Goal: Task Accomplishment & Management: Use online tool/utility

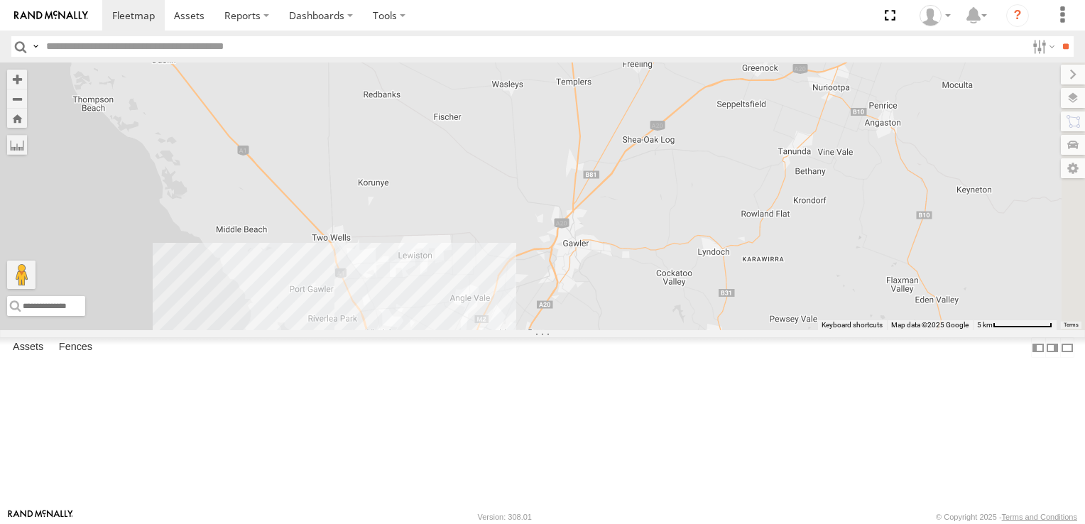
drag, startPoint x: 598, startPoint y: 143, endPoint x: 540, endPoint y: 477, distance: 338.7
click at [540, 330] on div "164 178 4 5 2 176 166 165" at bounding box center [542, 196] width 1085 height 268
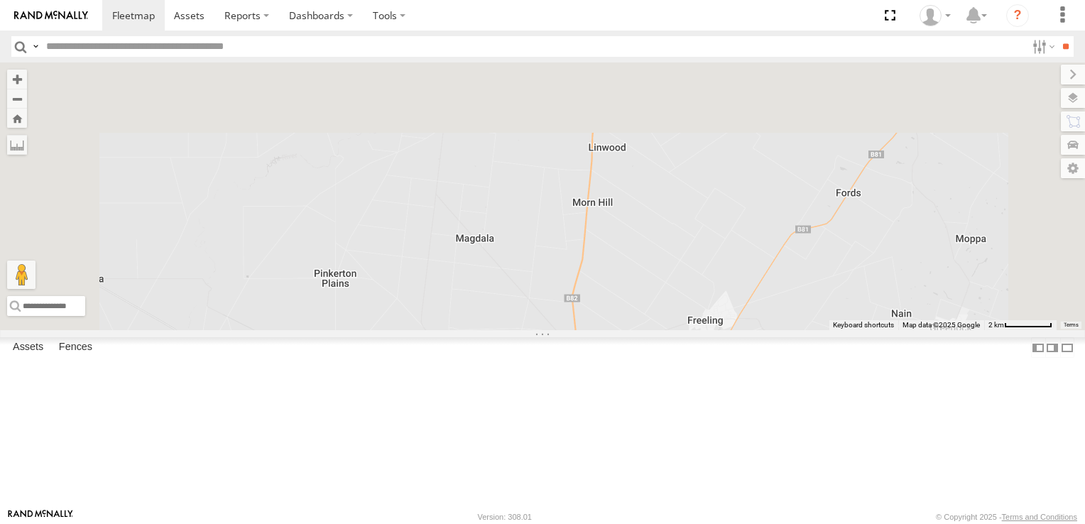
drag, startPoint x: 650, startPoint y: 162, endPoint x: 659, endPoint y: 494, distance: 332.3
click at [659, 523] on body at bounding box center [542, 262] width 1085 height 524
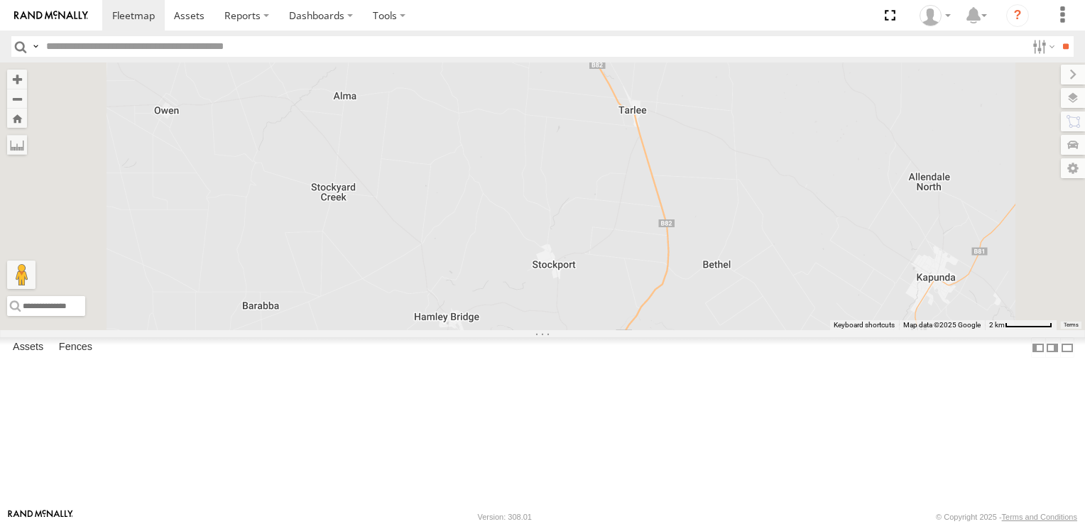
drag, startPoint x: 648, startPoint y: 305, endPoint x: 648, endPoint y: 481, distance: 176.0
click at [648, 330] on div "177 172 178" at bounding box center [542, 196] width 1085 height 268
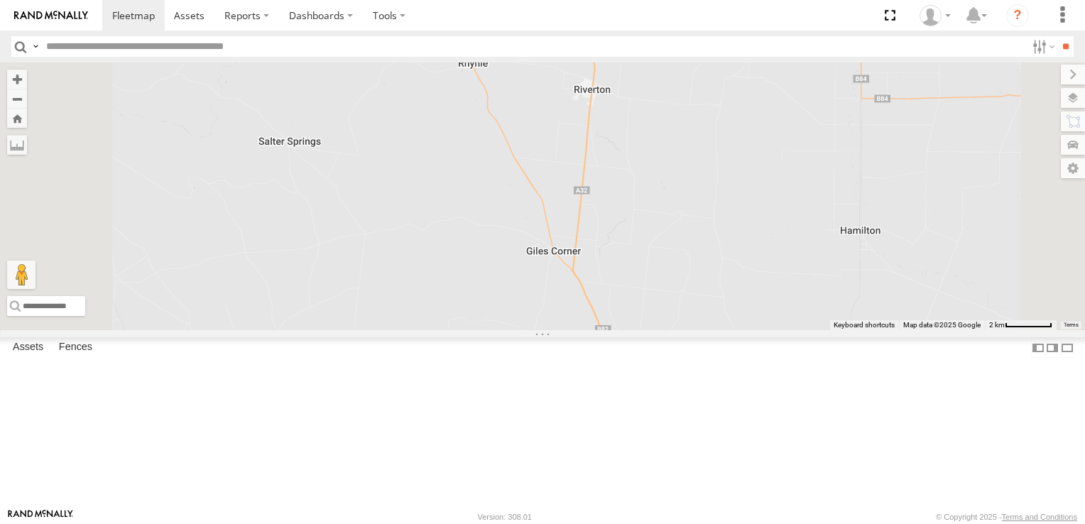
drag, startPoint x: 636, startPoint y: 390, endPoint x: 637, endPoint y: 481, distance: 91.6
click at [637, 330] on div "177 172 178" at bounding box center [542, 196] width 1085 height 268
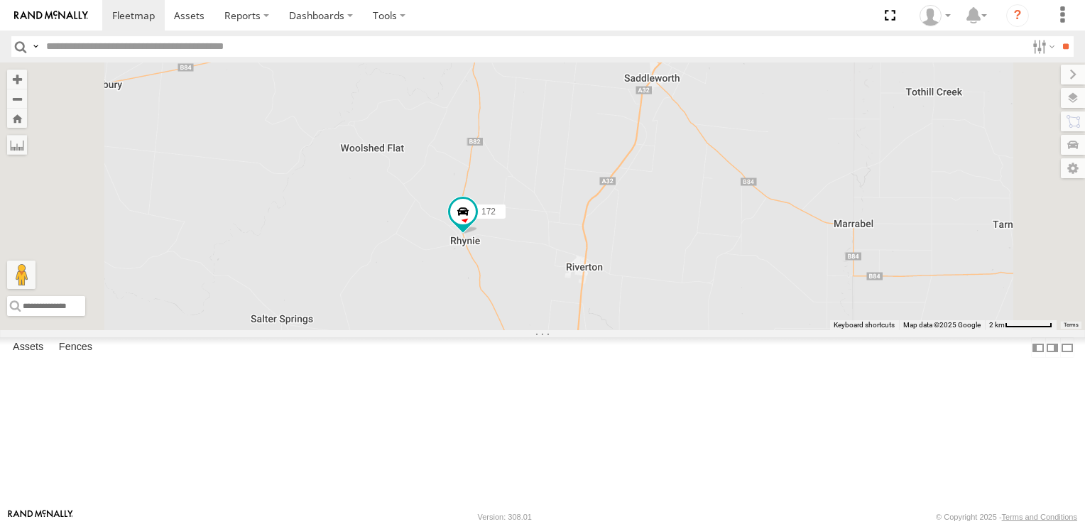
drag, startPoint x: 639, startPoint y: 373, endPoint x: 625, endPoint y: 429, distance: 57.2
click at [625, 330] on div "177 172 178" at bounding box center [542, 196] width 1085 height 268
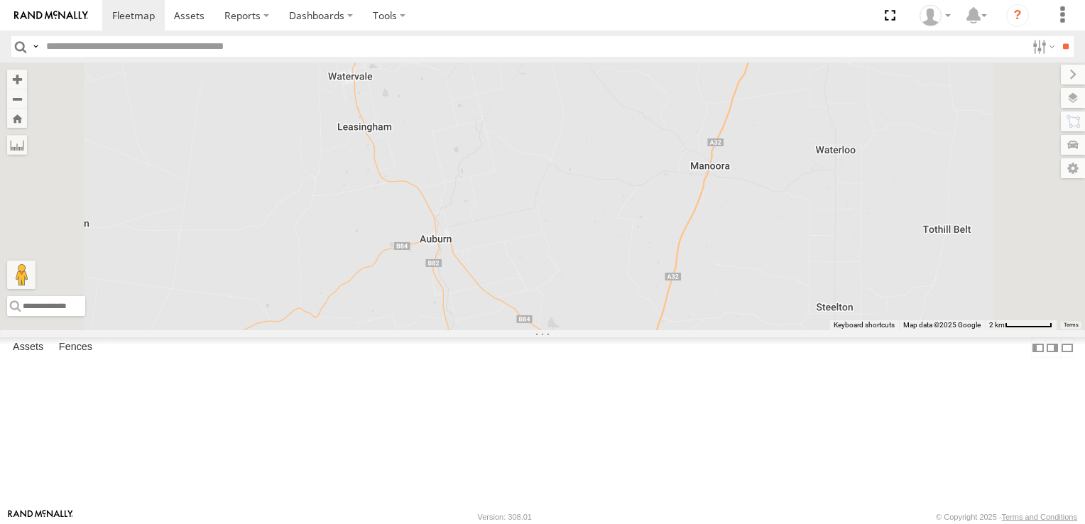
drag, startPoint x: 583, startPoint y: 251, endPoint x: 574, endPoint y: 504, distance: 253.6
click at [574, 330] on div "177 172 178" at bounding box center [542, 196] width 1085 height 268
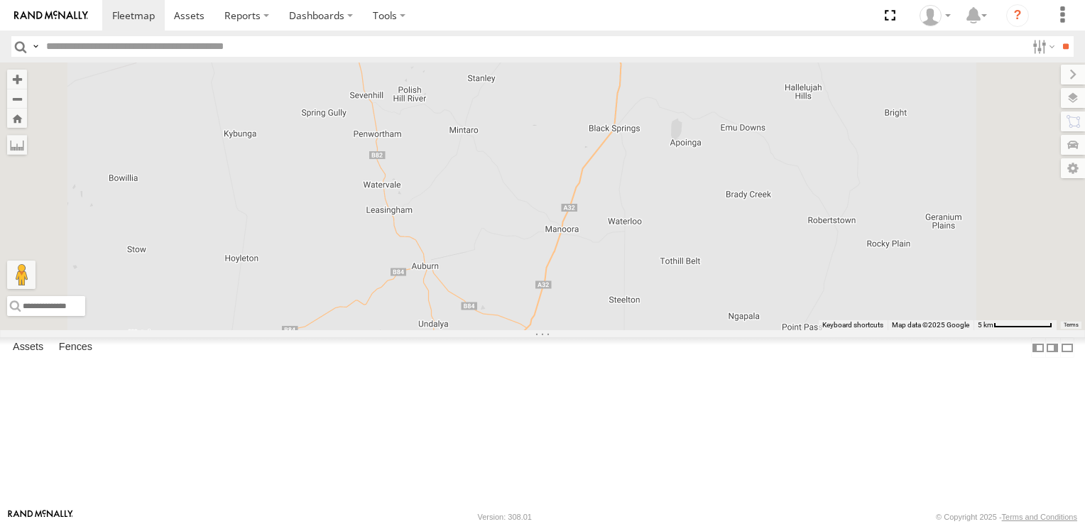
drag, startPoint x: 642, startPoint y: 370, endPoint x: 663, endPoint y: 224, distance: 147.8
click at [663, 224] on div "177 172 178" at bounding box center [542, 196] width 1085 height 268
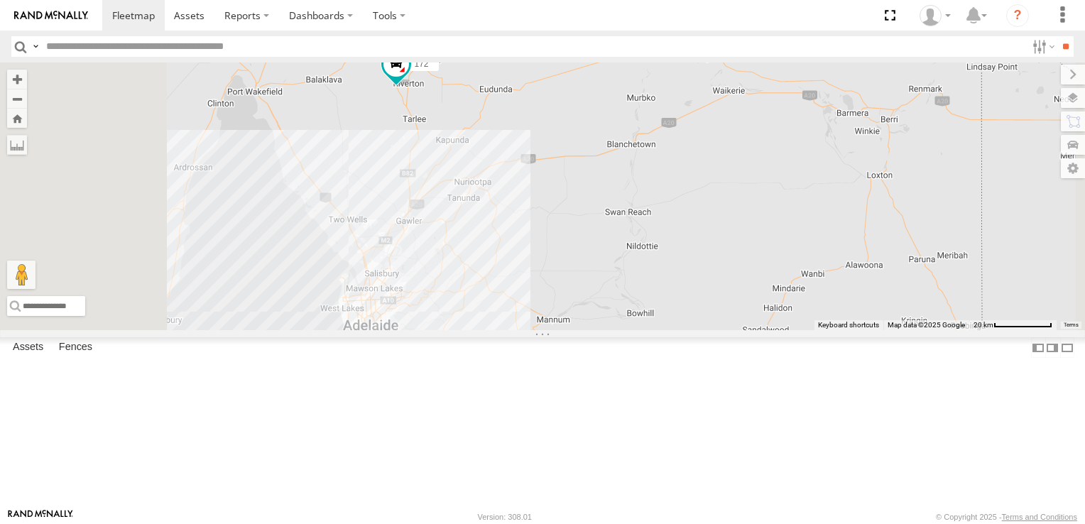
drag, startPoint x: 738, startPoint y: 349, endPoint x: 742, endPoint y: 179, distance: 169.7
click at [742, 179] on div "172" at bounding box center [542, 196] width 1085 height 268
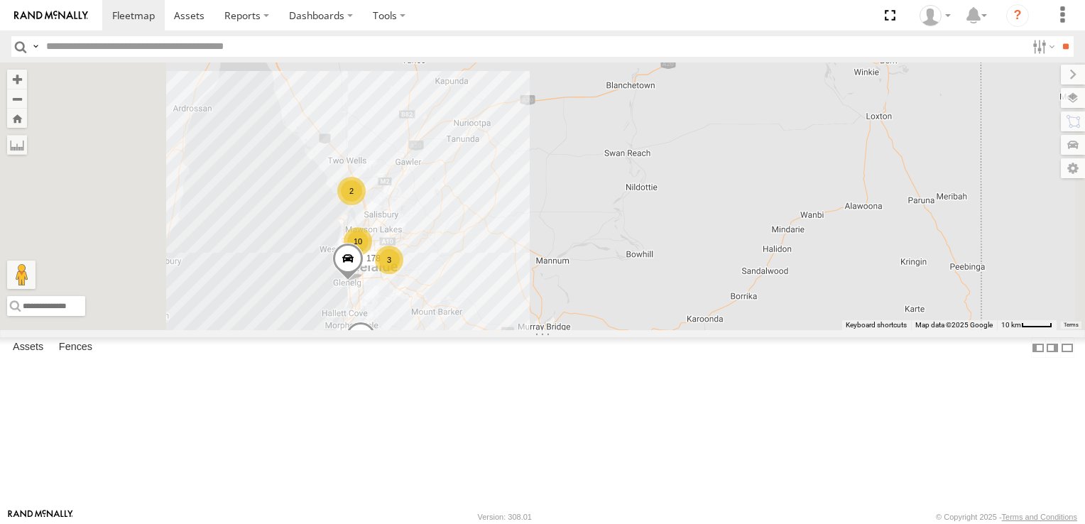
drag, startPoint x: 728, startPoint y: 313, endPoint x: 727, endPoint y: 251, distance: 61.8
click at [727, 251] on div "172 178 10 2 177 3" at bounding box center [542, 196] width 1085 height 268
click at [366, 206] on div "2" at bounding box center [351, 191] width 28 height 28
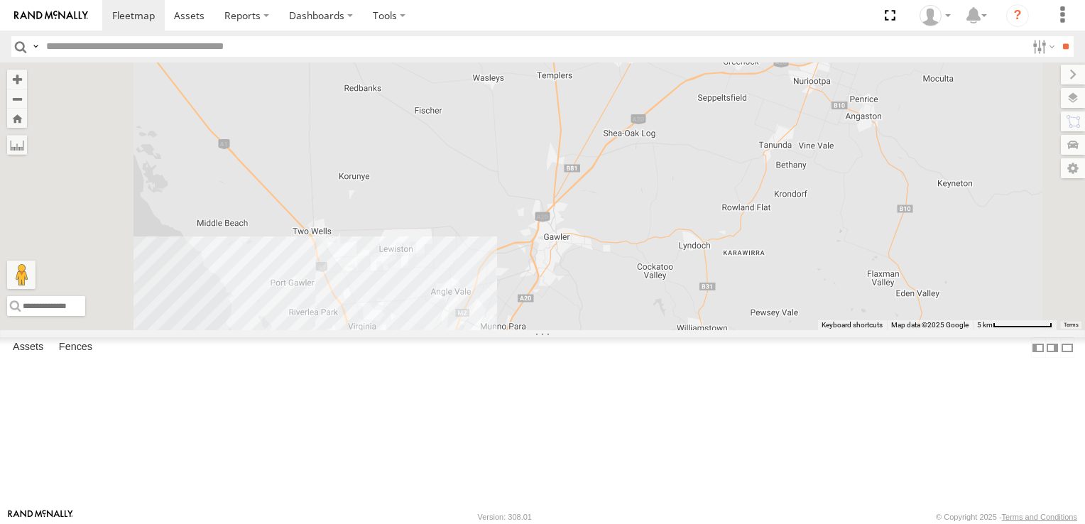
drag, startPoint x: 684, startPoint y: 136, endPoint x: 659, endPoint y: 323, distance: 189.1
click at [659, 323] on div "178 177 172 4 4 2 391" at bounding box center [542, 196] width 1085 height 268
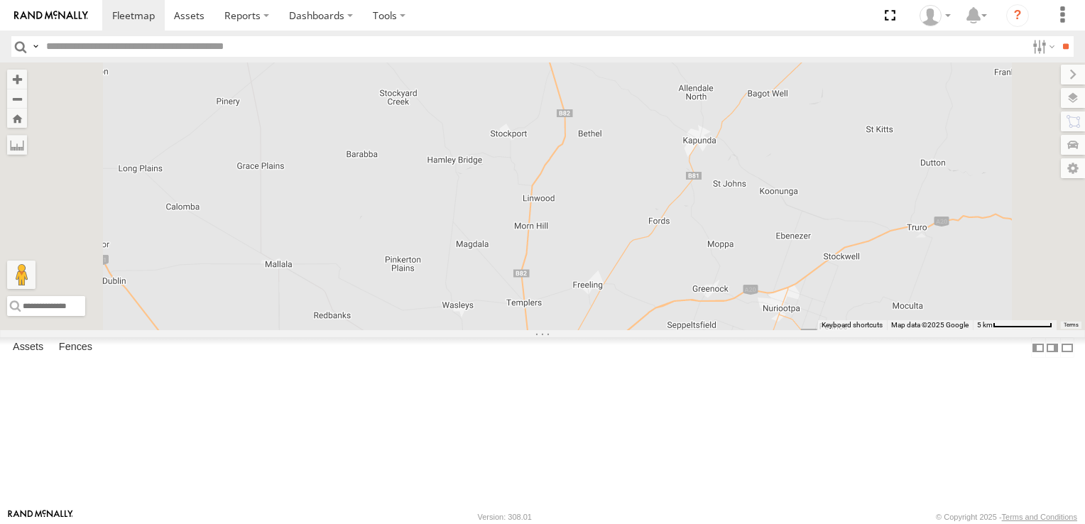
drag, startPoint x: 684, startPoint y: 168, endPoint x: 666, endPoint y: 342, distance: 175.5
click at [666, 330] on div "178 177 172 4 4 2 391" at bounding box center [542, 196] width 1085 height 268
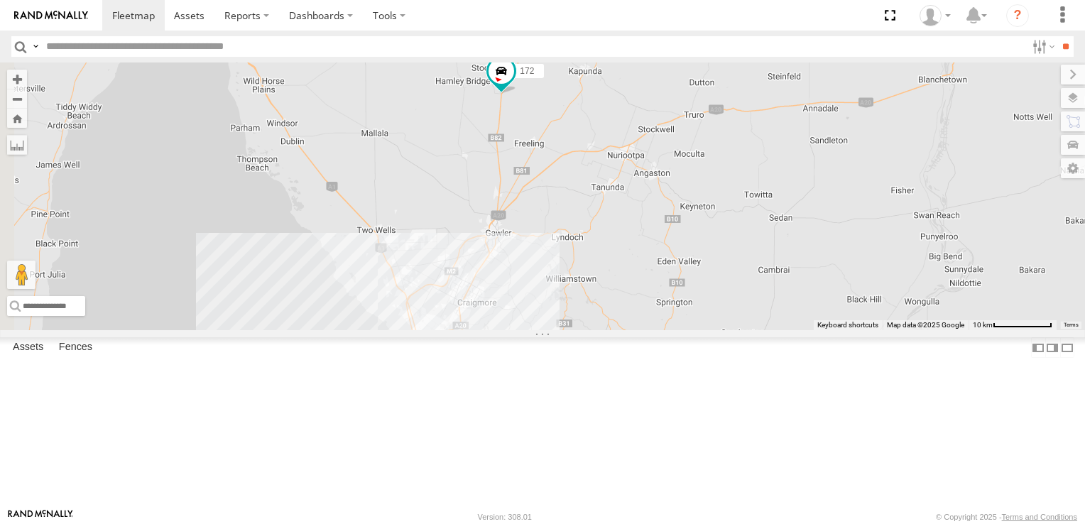
drag, startPoint x: 776, startPoint y: 371, endPoint x: 804, endPoint y: 225, distance: 148.8
click at [804, 225] on div "172" at bounding box center [542, 196] width 1085 height 268
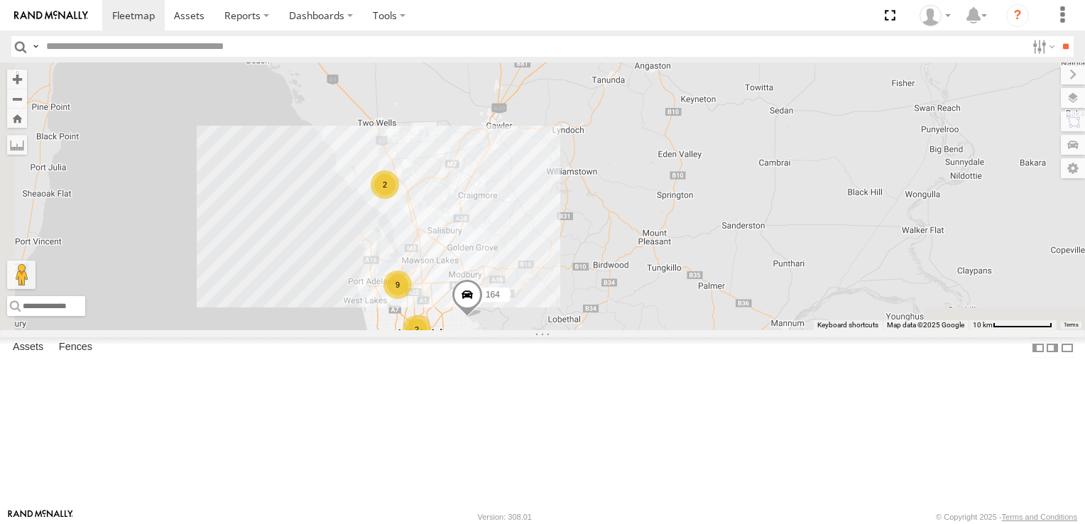
drag, startPoint x: 713, startPoint y: 290, endPoint x: 708, endPoint y: 266, distance: 23.9
click at [708, 266] on div "172 9 2 164 2" at bounding box center [542, 196] width 1085 height 268
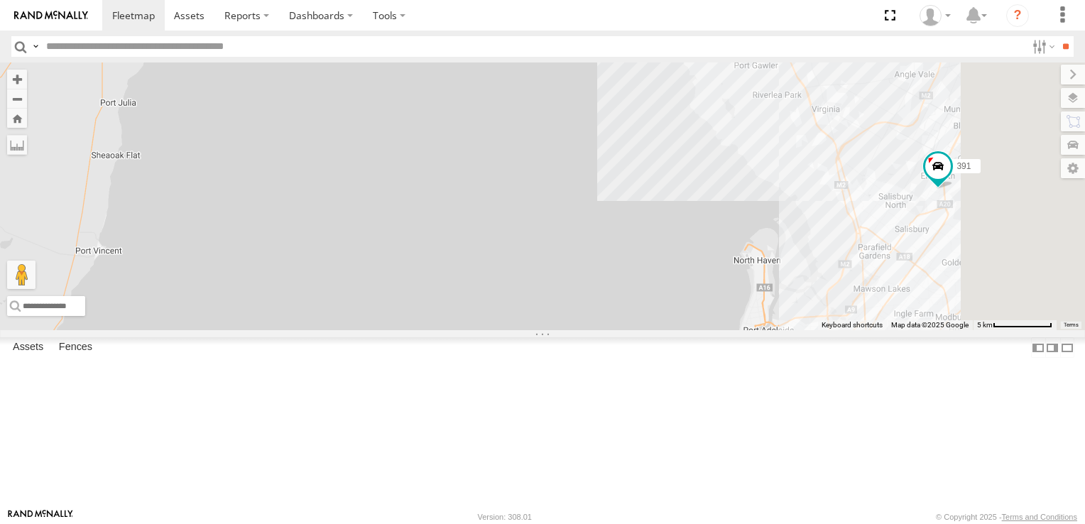
drag, startPoint x: 818, startPoint y: 214, endPoint x: 679, endPoint y: 400, distance: 232.1
click at [679, 330] on div "177 391 164 166" at bounding box center [542, 196] width 1085 height 268
click at [804, 152] on div "3" at bounding box center [790, 138] width 28 height 28
